Goal: Check status: Check status

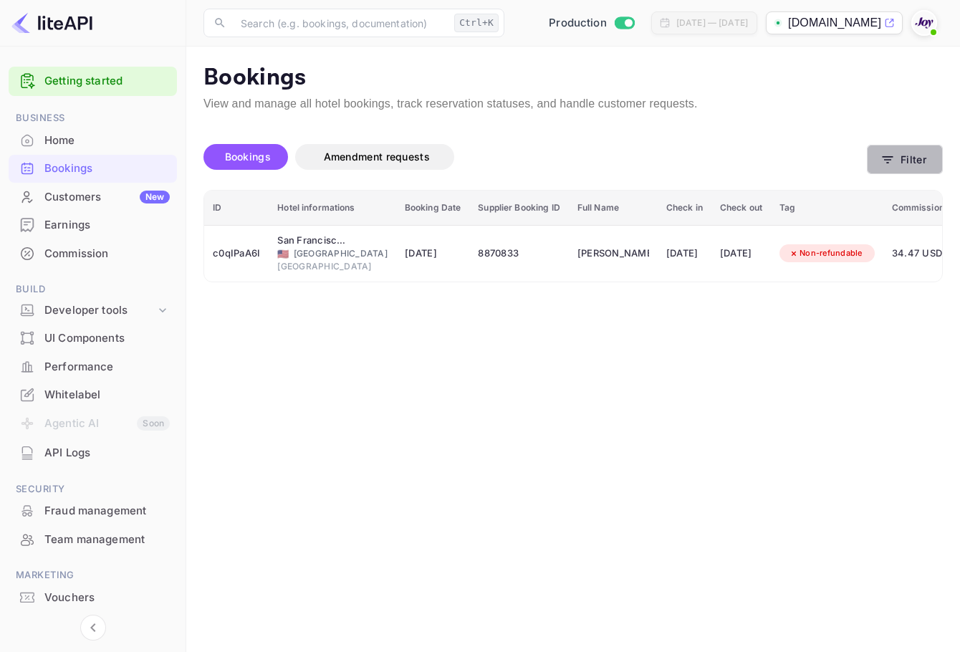
click at [898, 173] on button "Filter" at bounding box center [905, 159] width 76 height 29
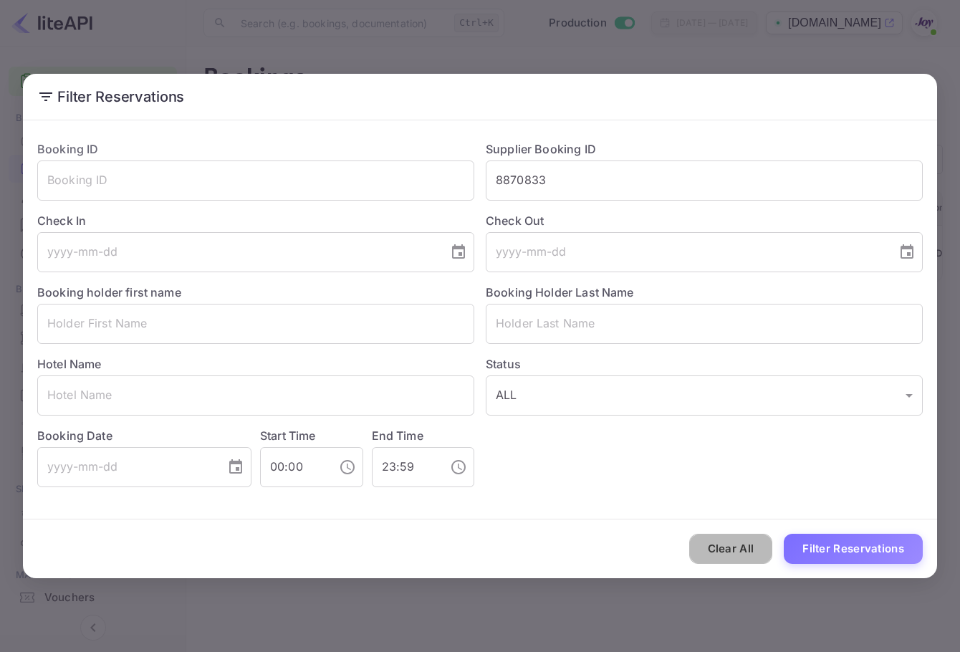
click at [715, 545] on button "Clear All" at bounding box center [731, 549] width 84 height 31
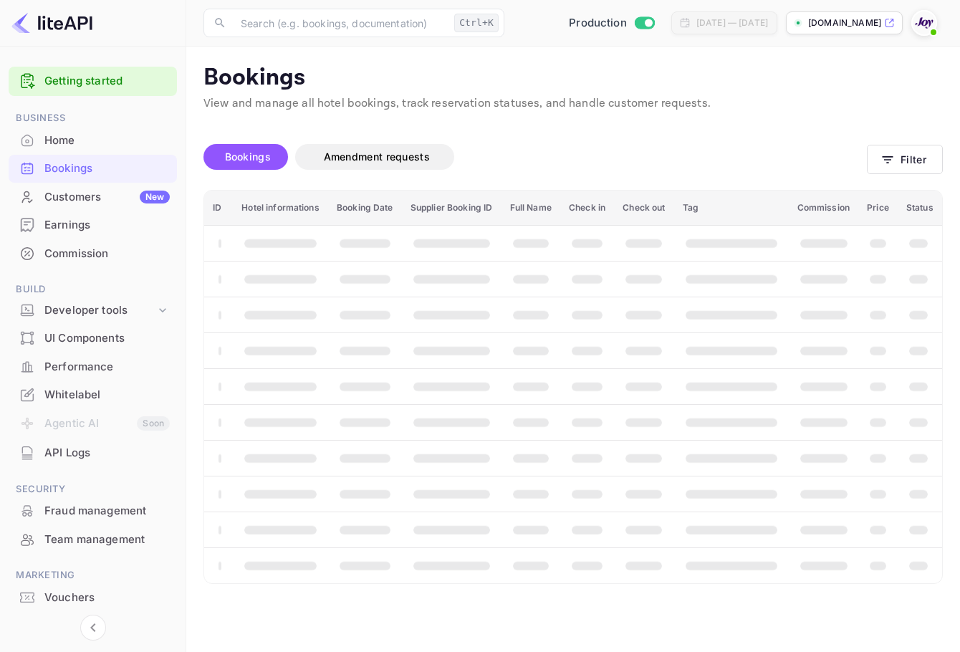
click at [672, 321] on th "booking table" at bounding box center [643, 315] width 59 height 36
click at [897, 153] on button "Filter" at bounding box center [905, 159] width 76 height 29
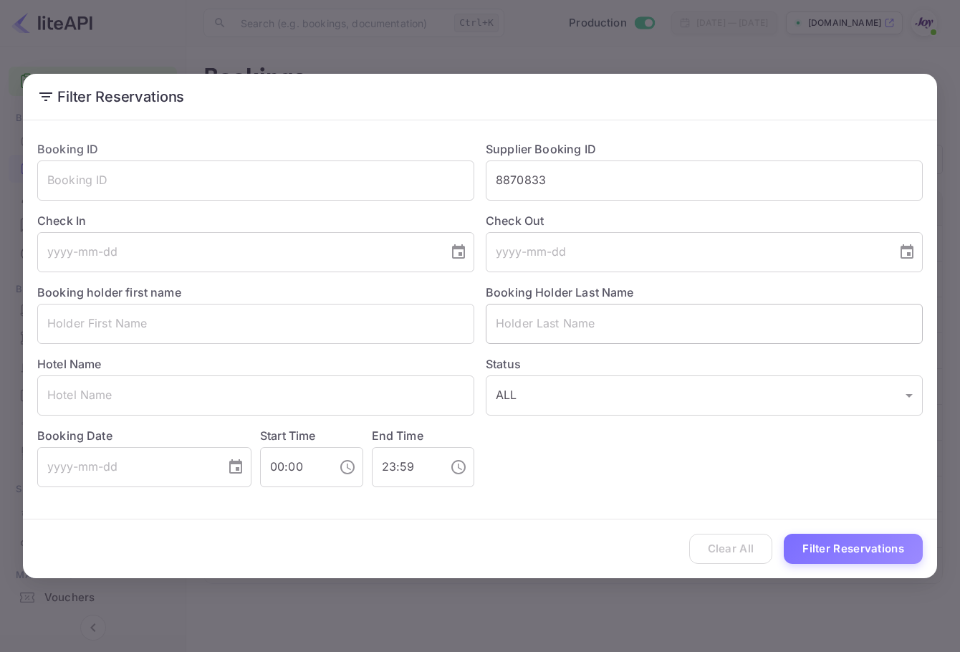
click at [611, 324] on input "text" at bounding box center [704, 324] width 437 height 40
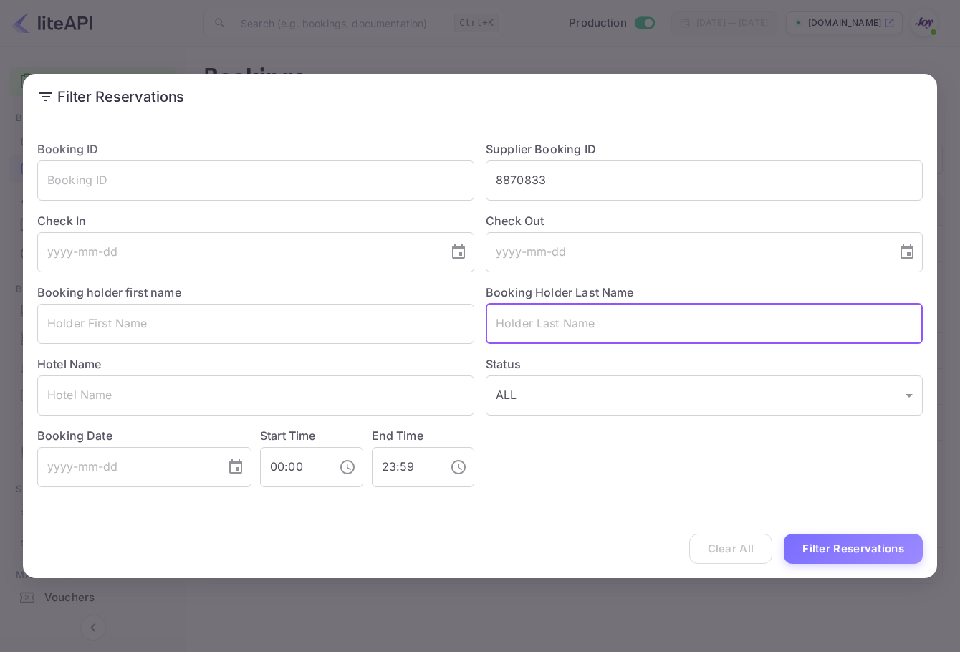
paste input "Pardu"
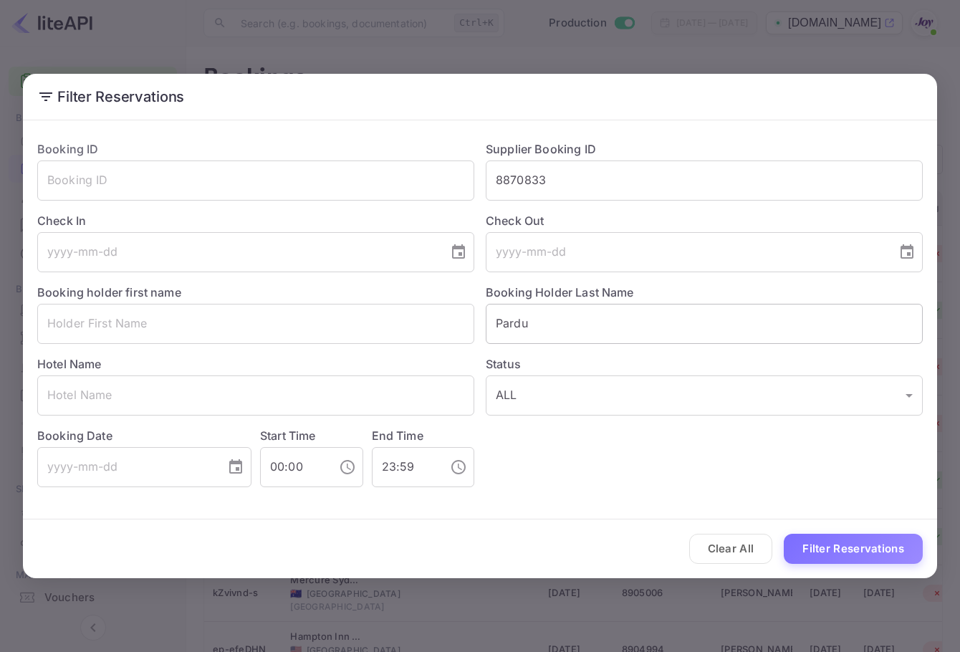
click at [594, 331] on input "Pardu" at bounding box center [704, 324] width 437 height 40
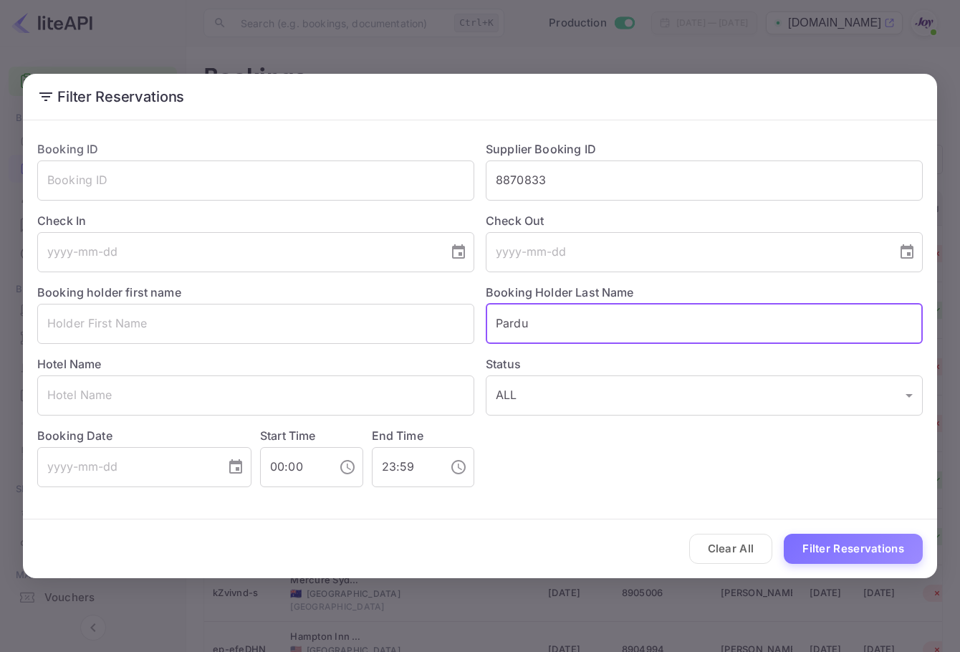
paste input "e."
type input "[PERSON_NAME]"
click at [874, 554] on button "Filter Reservations" at bounding box center [853, 549] width 139 height 31
drag, startPoint x: 466, startPoint y: 289, endPoint x: 365, endPoint y: 281, distance: 100.6
click at [331, 266] on div "Booking ID ​ Supplier Booking ID 8870833 ​ Check In ​ Check Out ​ Booking holde…" at bounding box center [474, 308] width 897 height 358
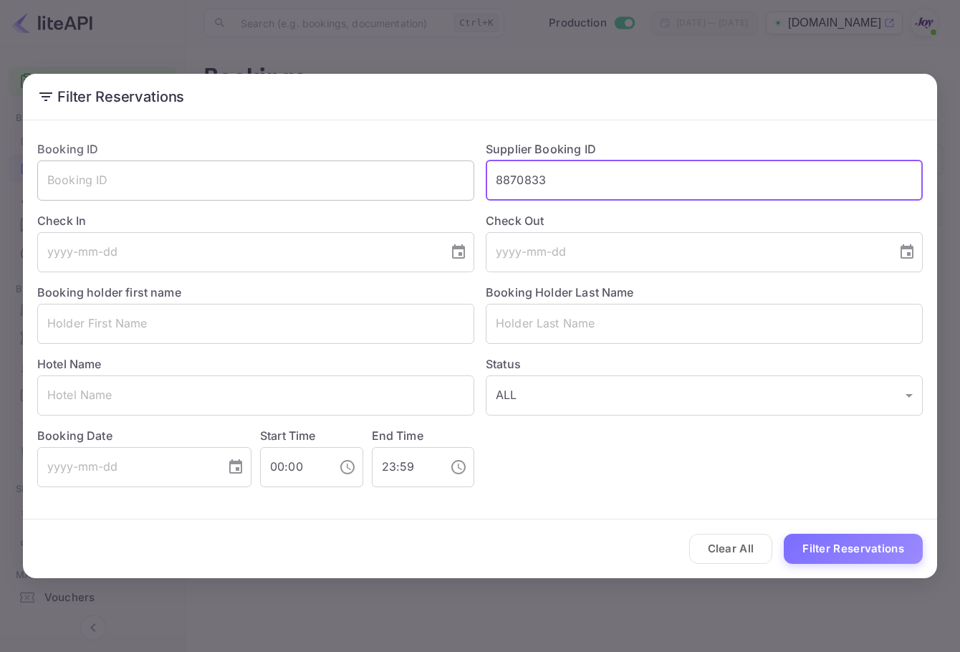
drag, startPoint x: 566, startPoint y: 170, endPoint x: 445, endPoint y: 168, distance: 121.1
click at [445, 168] on div "Booking ID ​ Supplier Booking ID 8870833 ​ Check In ​ Check Out ​ Booking holde…" at bounding box center [474, 308] width 897 height 358
click at [747, 546] on button "Clear All" at bounding box center [731, 549] width 84 height 31
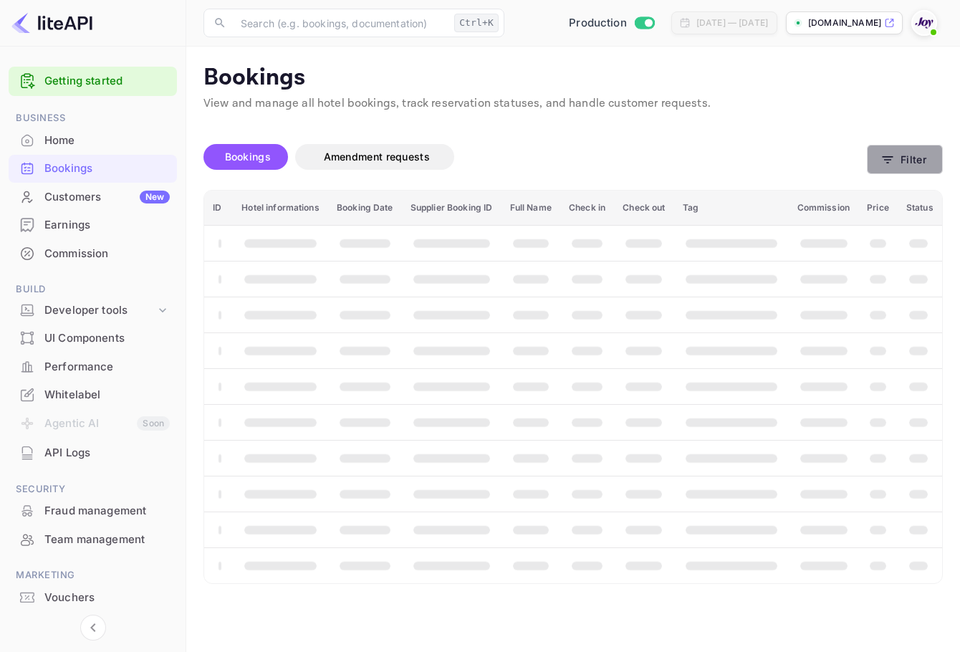
click at [885, 163] on icon "button" at bounding box center [887, 160] width 14 height 14
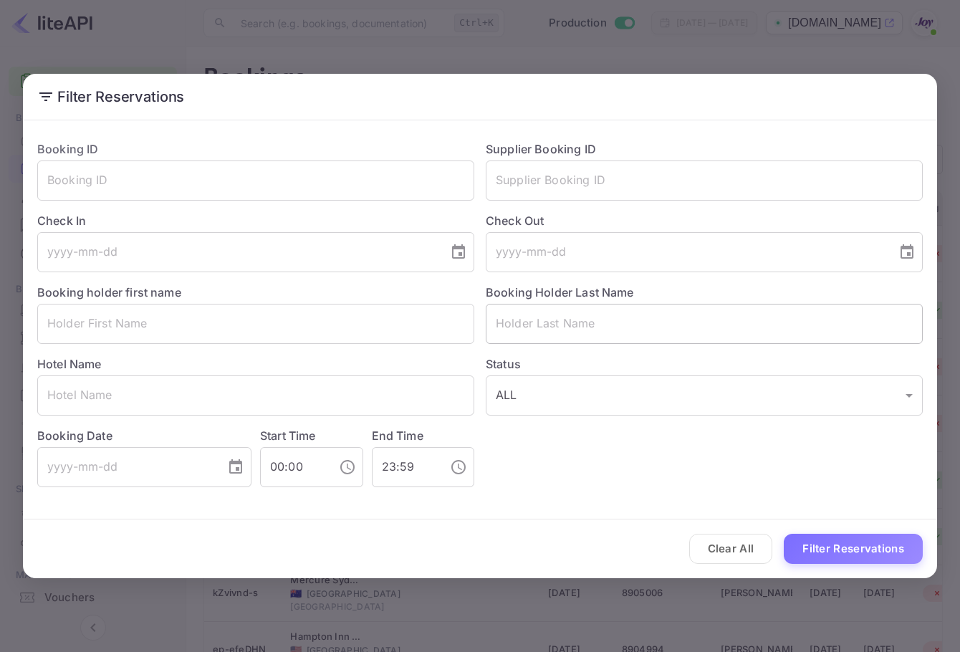
click at [630, 339] on input "text" at bounding box center [704, 324] width 437 height 40
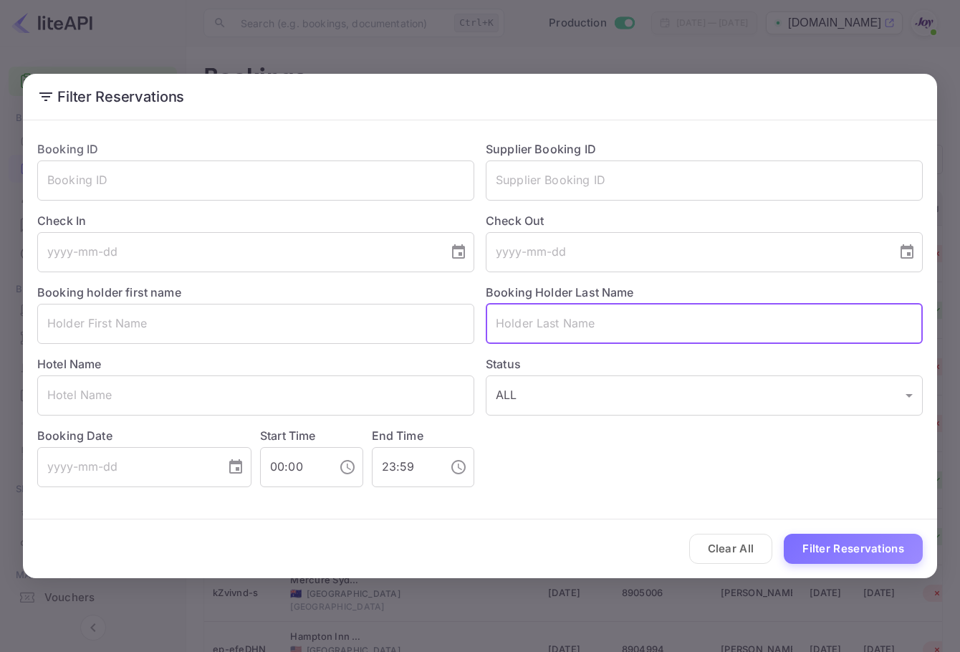
paste input "[PERSON_NAME]"
type input "[PERSON_NAME]"
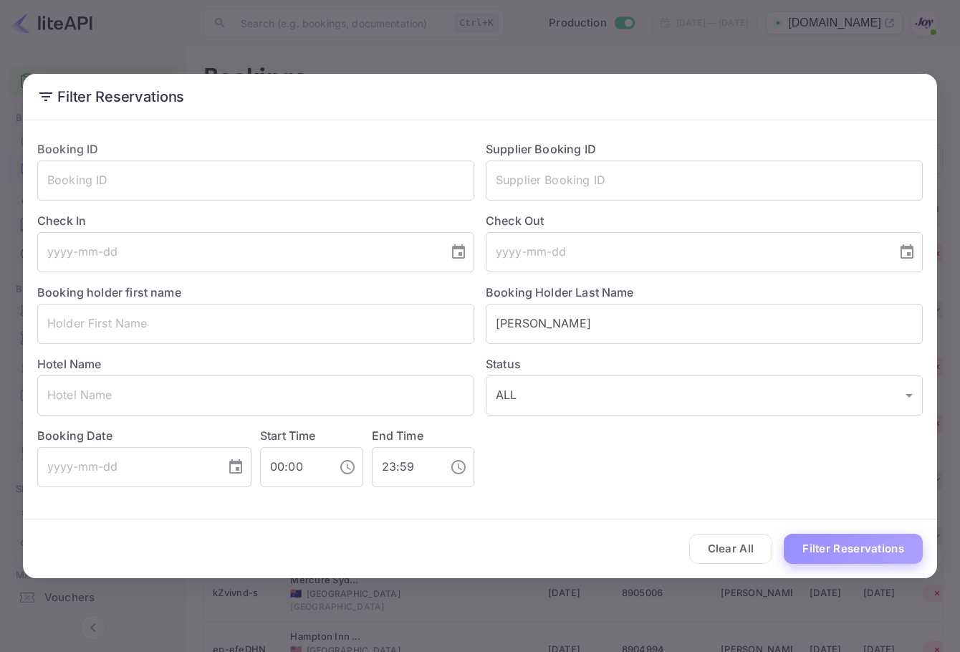
click at [862, 556] on button "Filter Reservations" at bounding box center [853, 549] width 139 height 31
